Goal: Find specific page/section: Find specific page/section

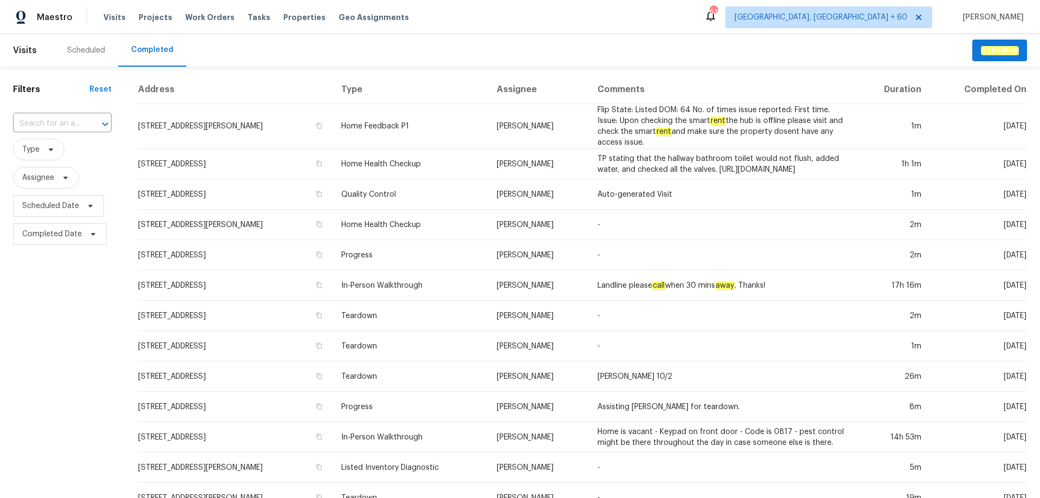
click at [69, 114] on div "​" at bounding box center [62, 123] width 99 height 23
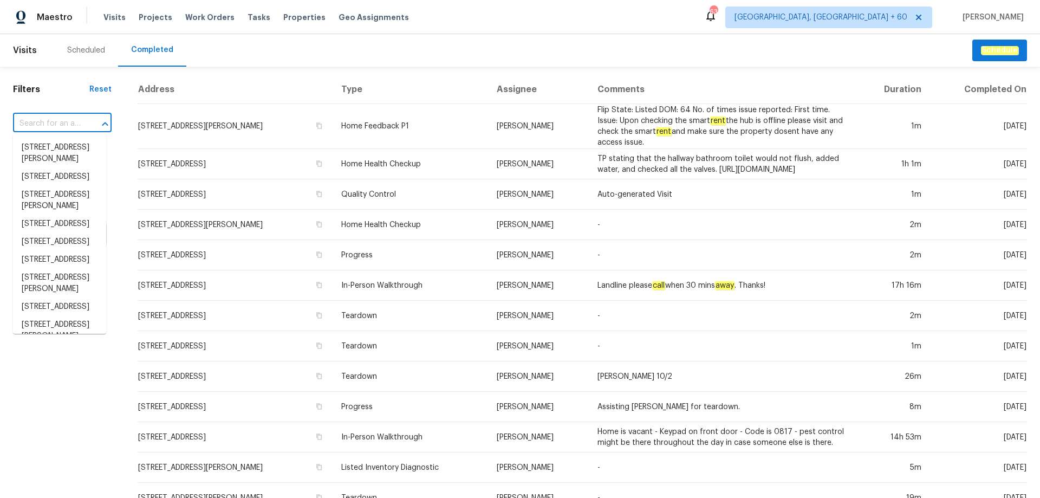
click at [70, 120] on input "text" at bounding box center [47, 123] width 68 height 17
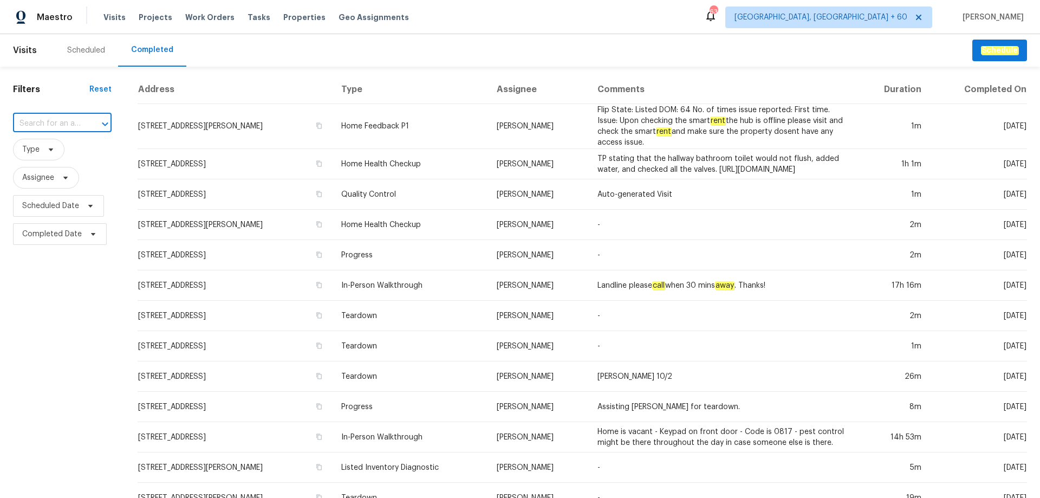
click at [70, 120] on input "text" at bounding box center [47, 123] width 68 height 17
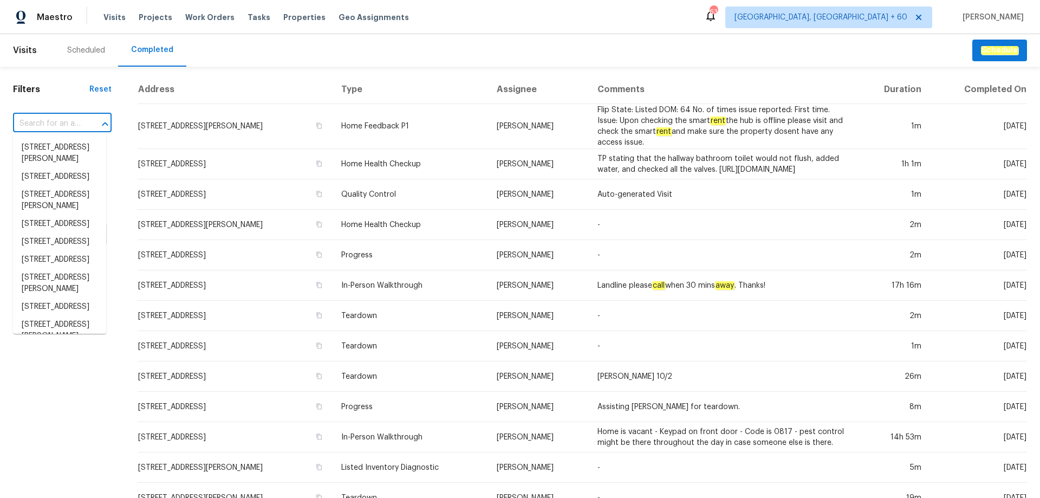
paste input "[STREET_ADDRESS]"
type input "[STREET_ADDRESS]"
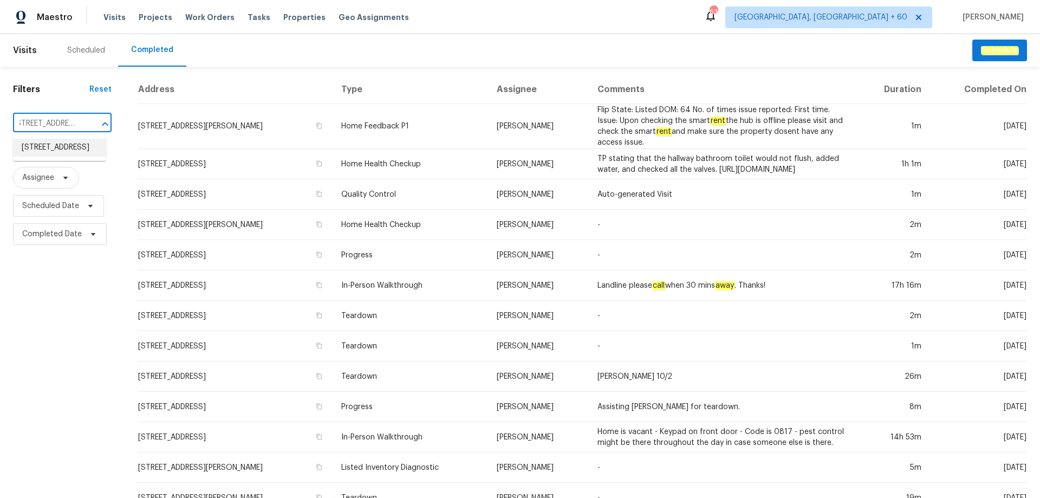
click at [56, 146] on li "[STREET_ADDRESS]" at bounding box center [59, 148] width 93 height 18
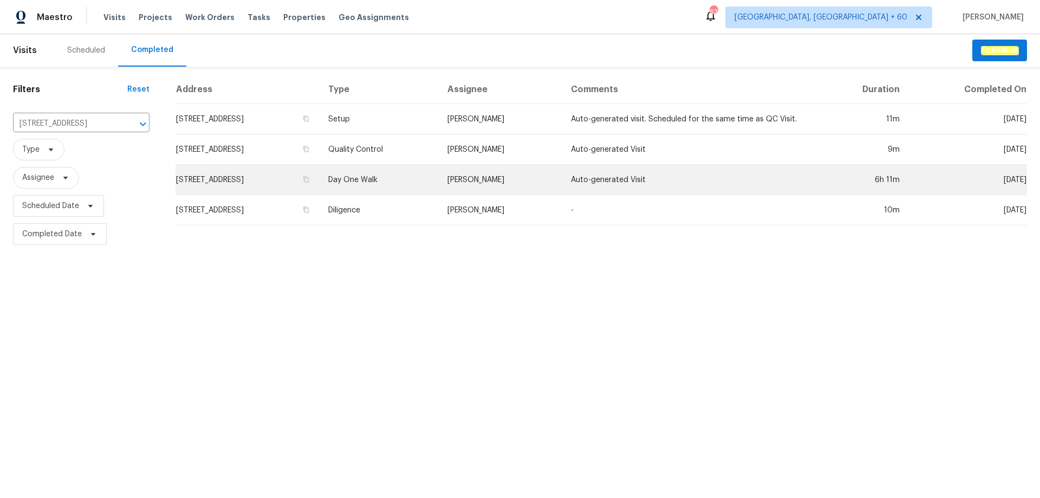
click at [439, 183] on td "Day One Walk" at bounding box center [379, 180] width 120 height 30
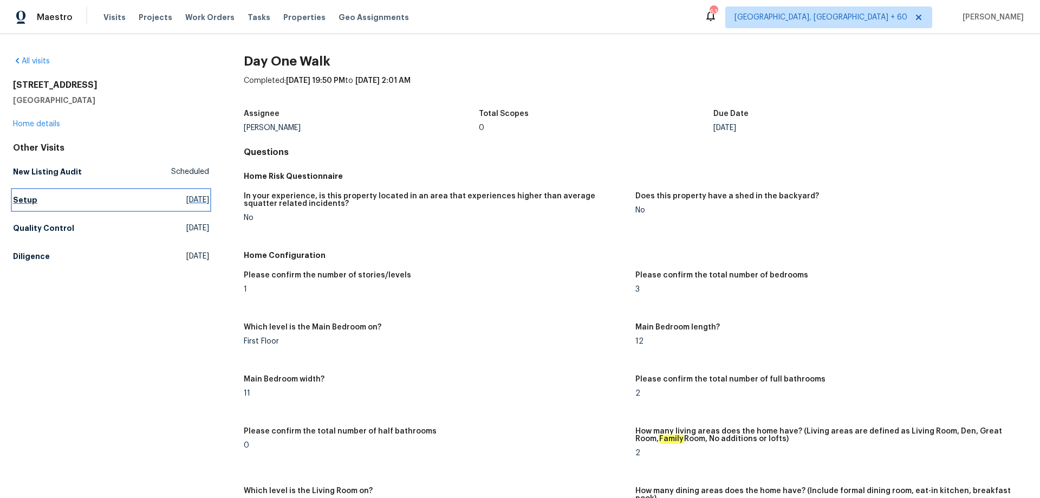
click at [27, 197] on h5 "Setup" at bounding box center [25, 199] width 24 height 11
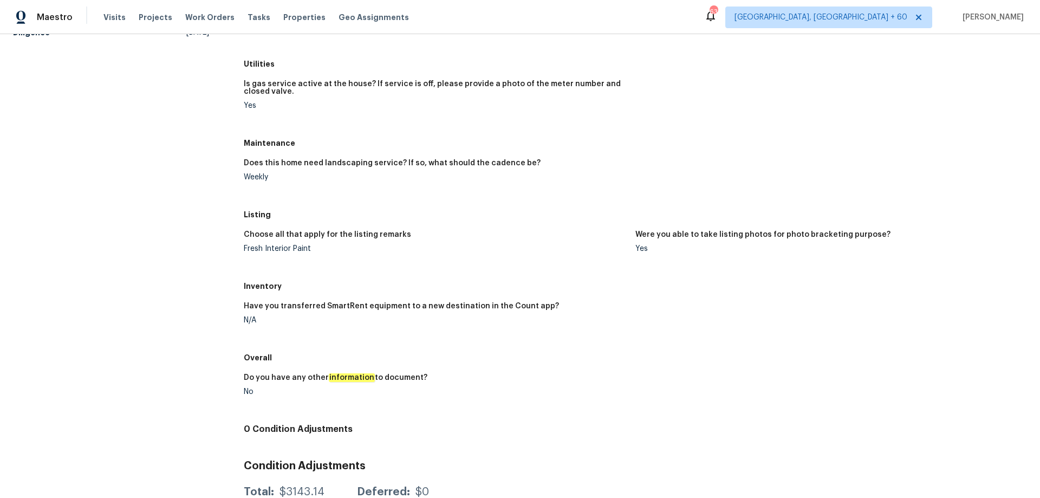
scroll to position [271, 0]
